Goal: Contribute content: Add original content to the website for others to see

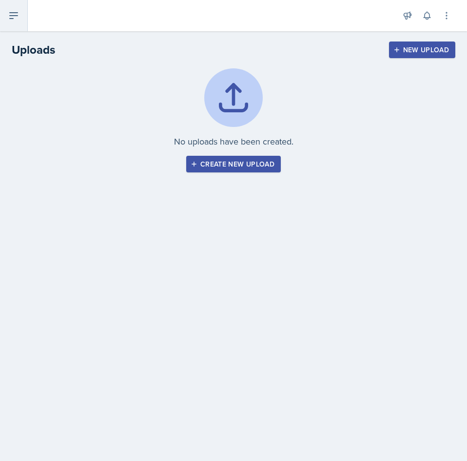
click at [23, 23] on button at bounding box center [14, 15] width 28 height 31
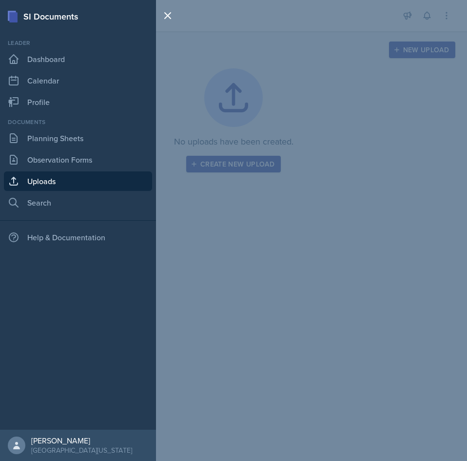
click at [52, 181] on link "Uploads" at bounding box center [78, 181] width 148 height 20
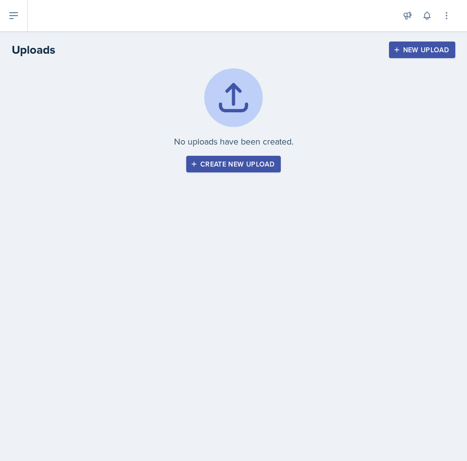
click at [183, 165] on div "No uploads have been created. Create new upload" at bounding box center [234, 120] width 444 height 104
click at [208, 164] on div "Create new upload" at bounding box center [234, 164] width 82 height 8
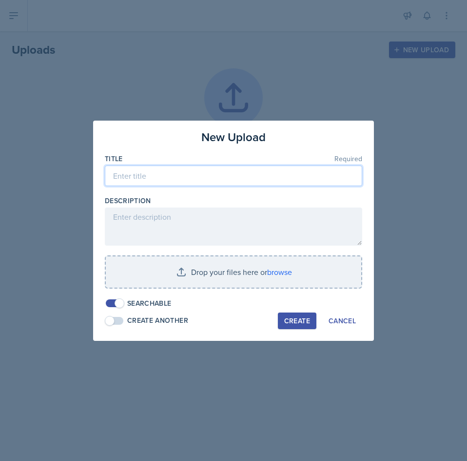
click at [266, 185] on input at bounding box center [234, 175] width 258 height 20
type input "C"
click at [140, 177] on input "8/25 CAse Studies" at bounding box center [234, 175] width 258 height 20
click at [193, 175] on input "8/25 Case Studies" at bounding box center [234, 175] width 258 height 20
type input "8/25 Case Studies Activity"
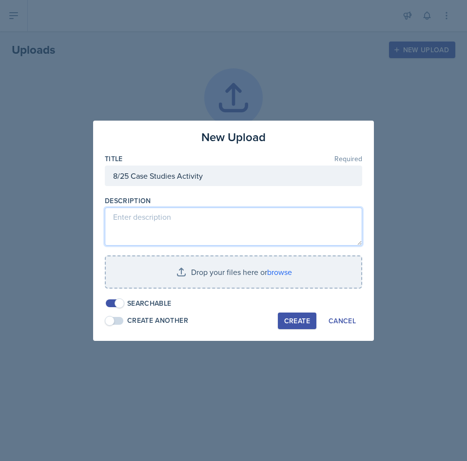
click at [190, 224] on textarea at bounding box center [234, 226] width 258 height 38
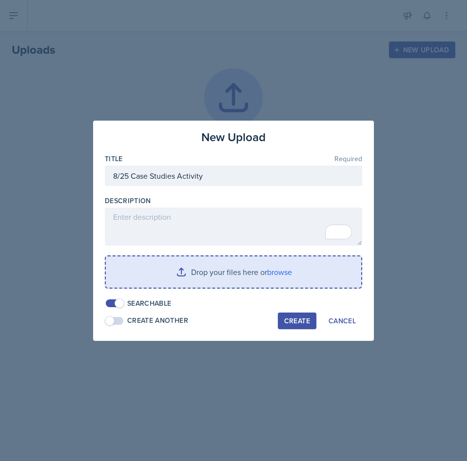
click at [208, 278] on input "file" at bounding box center [234, 271] width 256 height 31
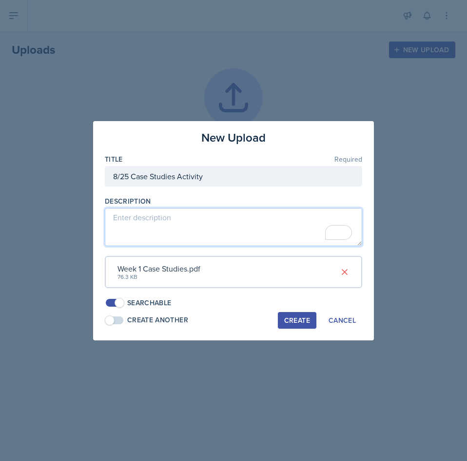
click at [178, 224] on textarea "To enrich screen reader interactions, please activate Accessibility in Grammarl…" at bounding box center [234, 227] width 258 height 38
type textarea "Activity for SI"
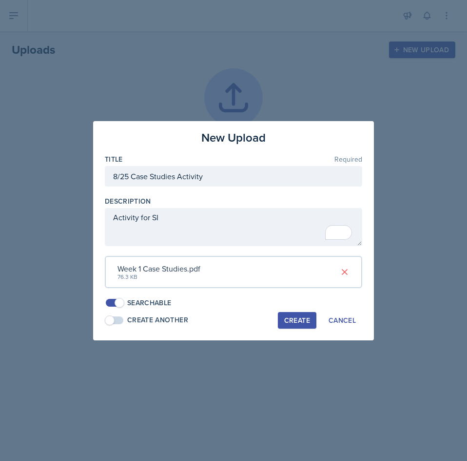
click at [292, 322] on div "Create" at bounding box center [297, 320] width 26 height 8
